Goal: Transaction & Acquisition: Purchase product/service

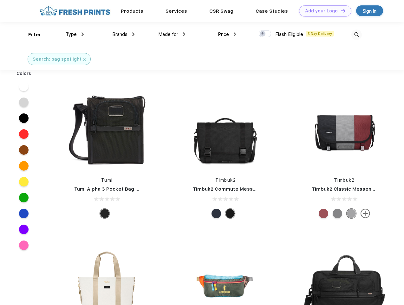
click at [323, 11] on link "Add your Logo Design Tool" at bounding box center [325, 10] width 52 height 11
click at [0, 0] on div "Design Tool" at bounding box center [0, 0] width 0 height 0
click at [340, 10] on link "Add your Logo Design Tool" at bounding box center [325, 10] width 52 height 11
click at [30, 35] on div "Filter" at bounding box center [34, 34] width 13 height 7
click at [75, 34] on span "Type" at bounding box center [71, 34] width 11 height 6
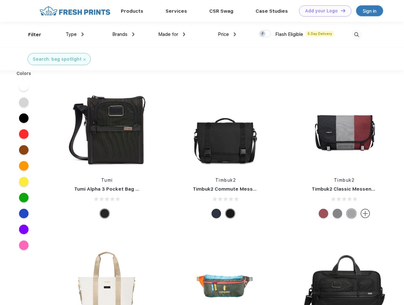
click at [123, 34] on span "Brands" at bounding box center [119, 34] width 15 height 6
click at [172, 34] on span "Made for" at bounding box center [168, 34] width 20 height 6
click at [227, 34] on span "Price" at bounding box center [223, 34] width 11 height 6
click at [265, 34] on div at bounding box center [265, 33] width 12 height 7
click at [263, 34] on input "checkbox" at bounding box center [261, 32] width 4 height 4
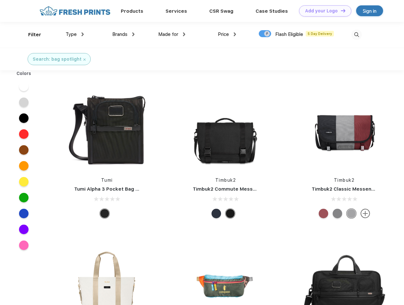
click at [357, 35] on img at bounding box center [357, 35] width 10 height 10
